Goal: Obtain resource: Obtain resource

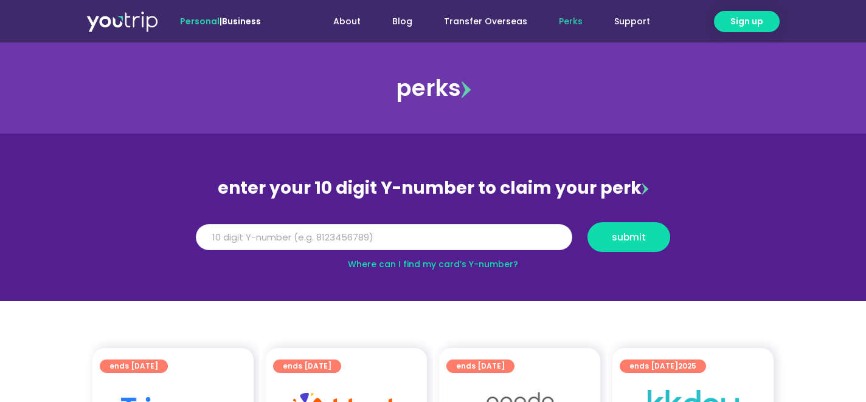
click at [303, 246] on input "Y Number" at bounding box center [384, 237] width 376 height 27
type input "8115382395"
click at [587, 223] on button "submit" at bounding box center [628, 238] width 83 height 30
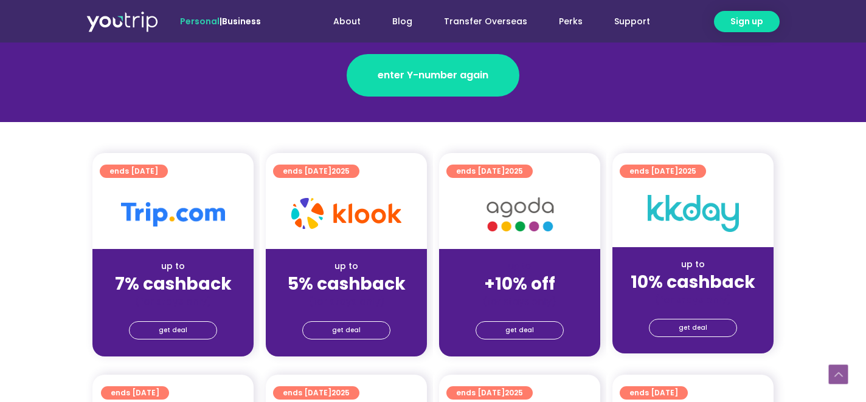
scroll to position [209, 0]
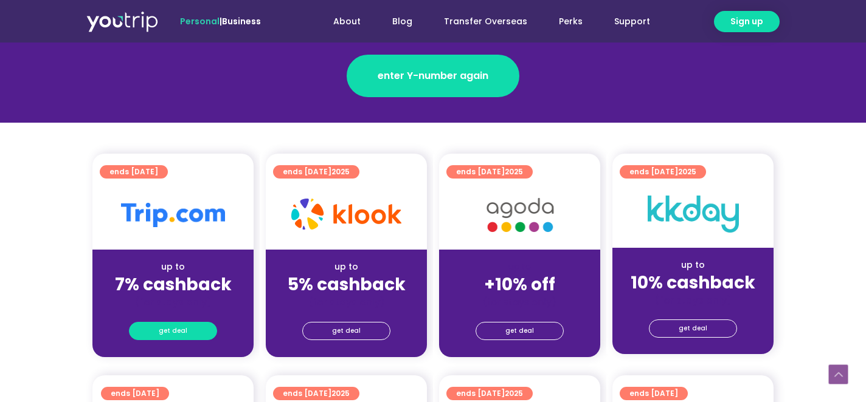
click at [165, 331] on span "get deal" at bounding box center [173, 331] width 29 height 17
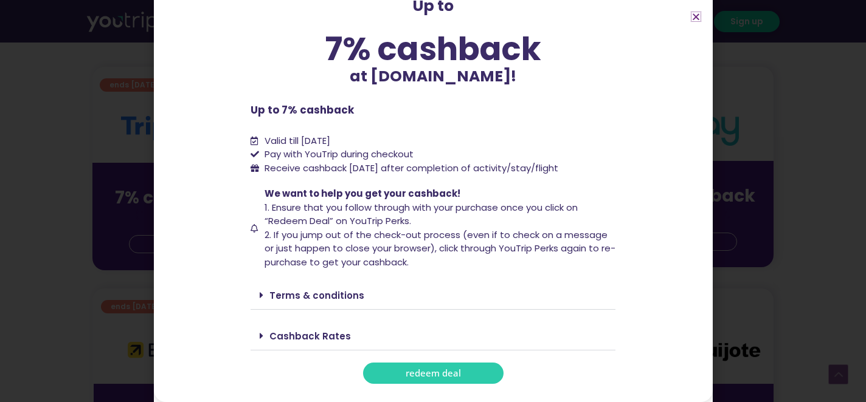
scroll to position [321, 0]
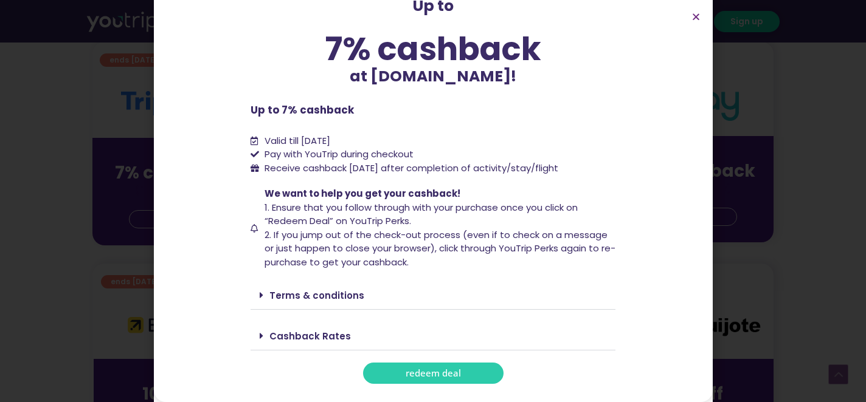
click at [474, 372] on link "redeem deal" at bounding box center [433, 373] width 140 height 21
